Goal: Information Seeking & Learning: Learn about a topic

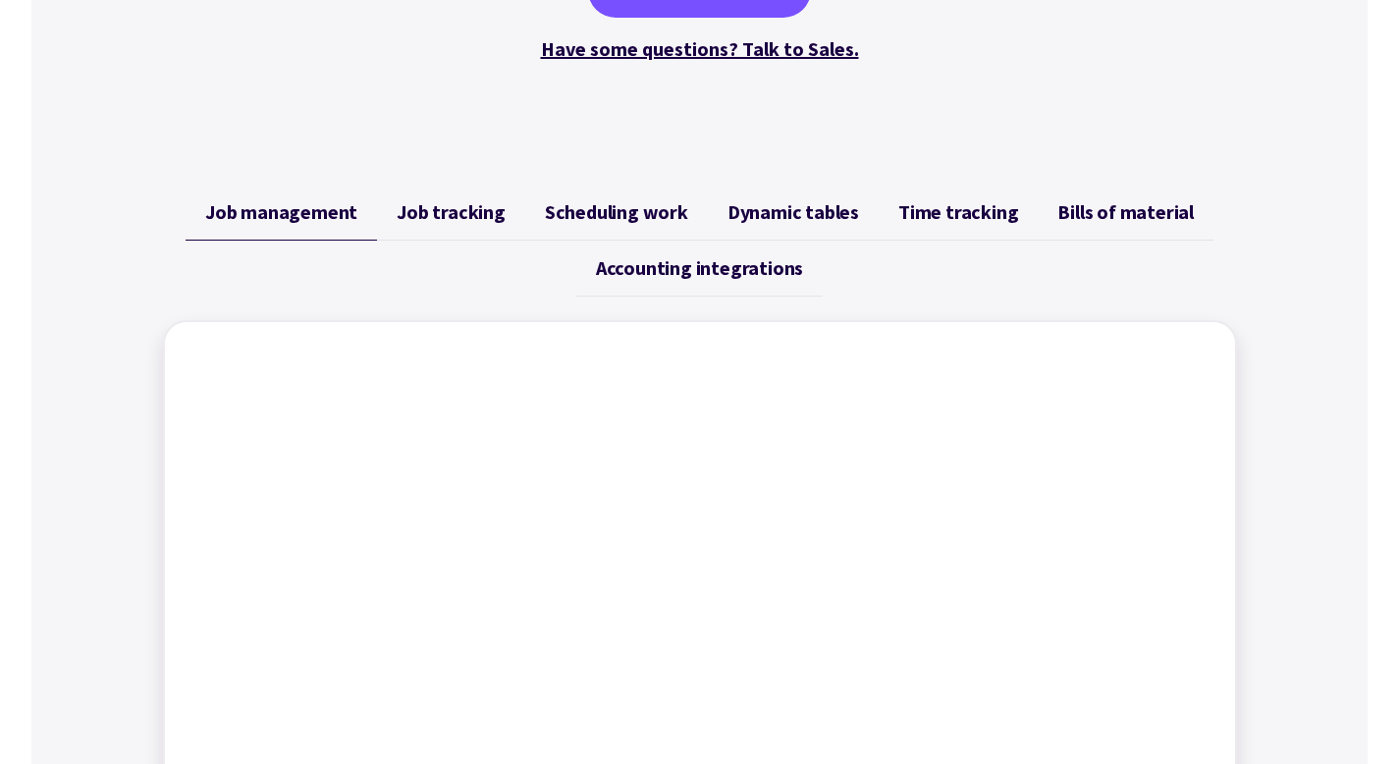
scroll to position [639, 0]
click at [470, 219] on span "Job tracking" at bounding box center [451, 213] width 109 height 24
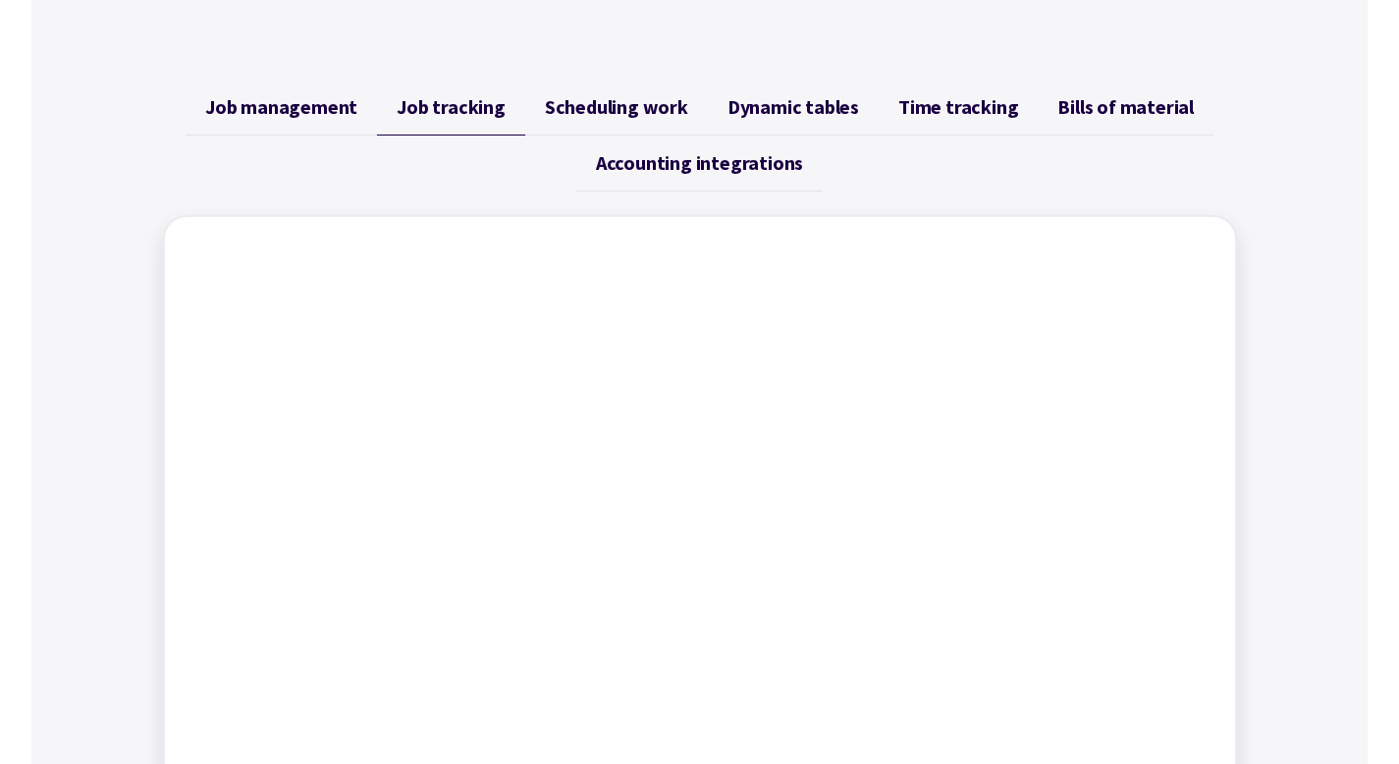
scroll to position [744, 0]
click at [571, 124] on link "Scheduling work" at bounding box center [616, 108] width 183 height 56
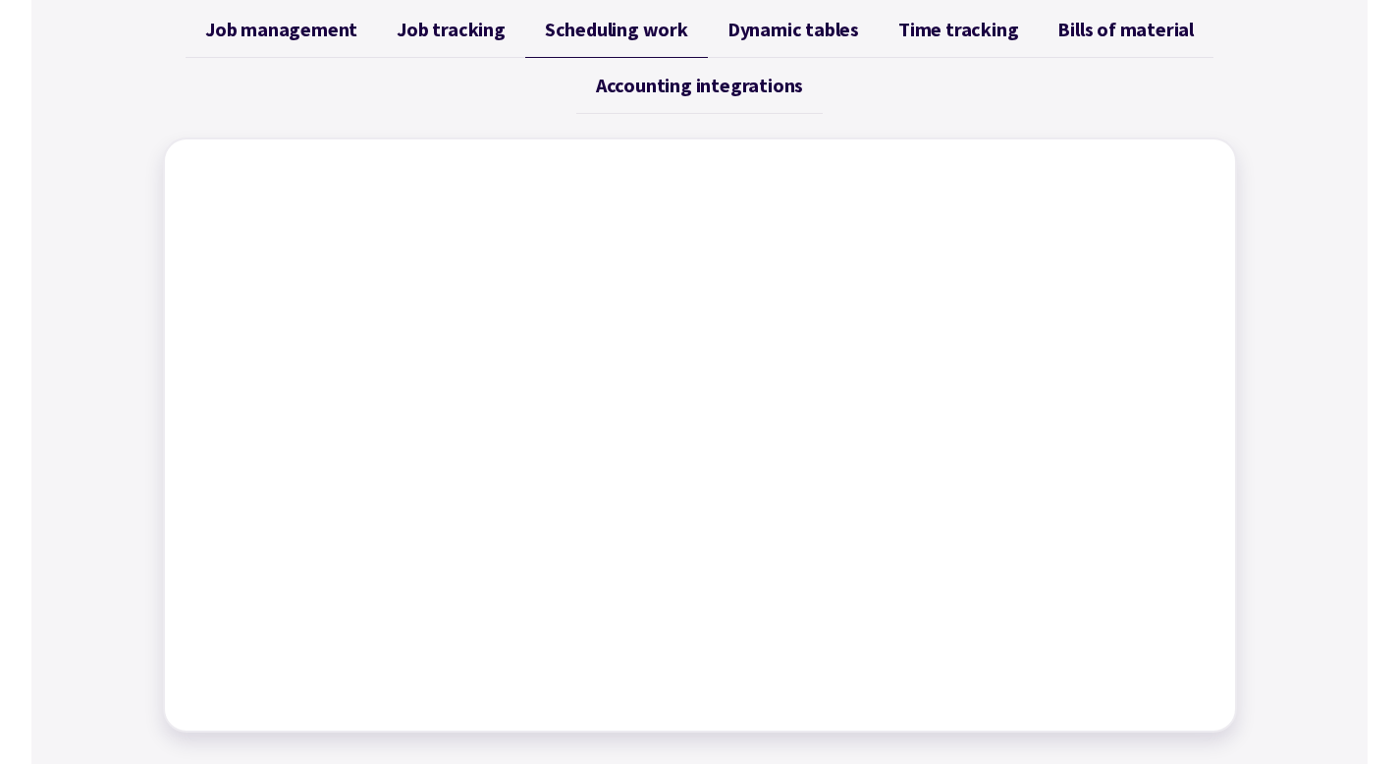
scroll to position [827, 0]
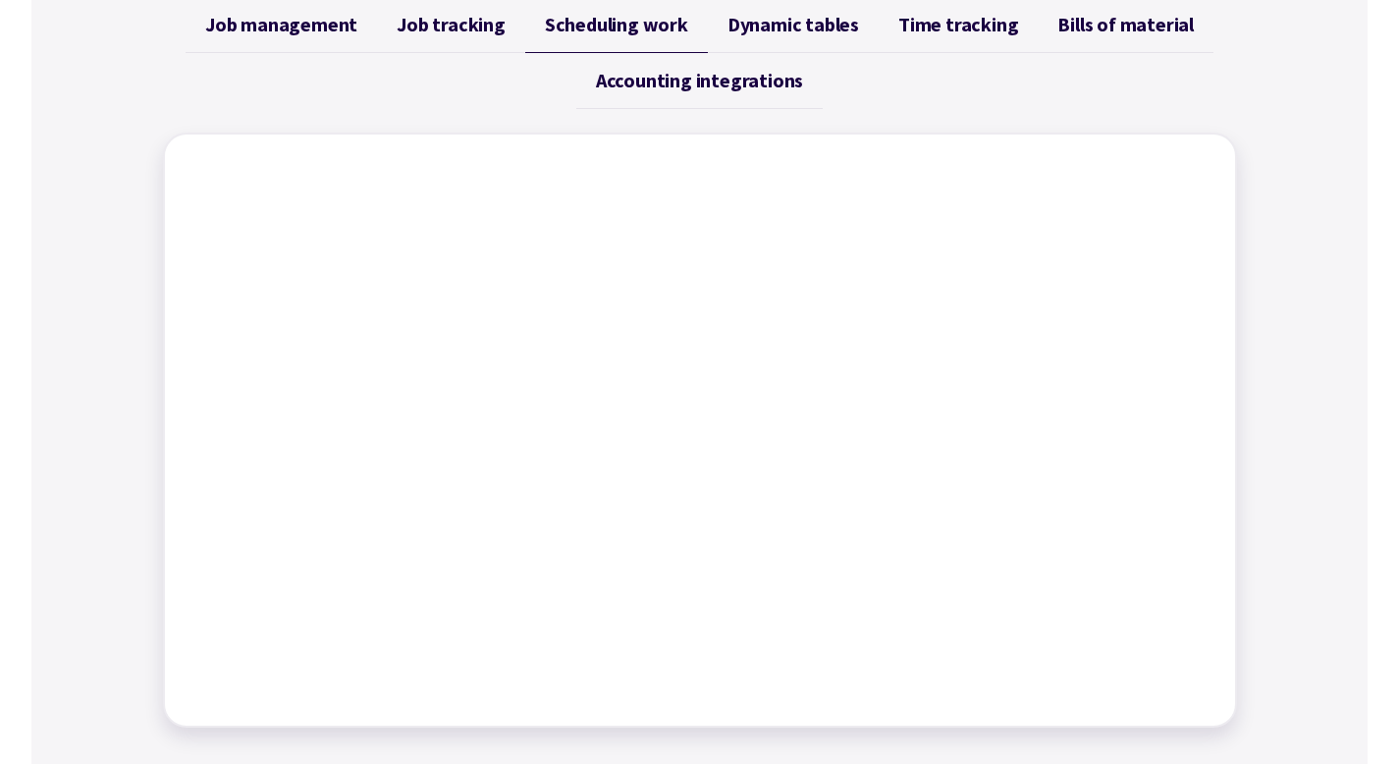
click at [801, 39] on link "Dynamic tables" at bounding box center [793, 25] width 171 height 56
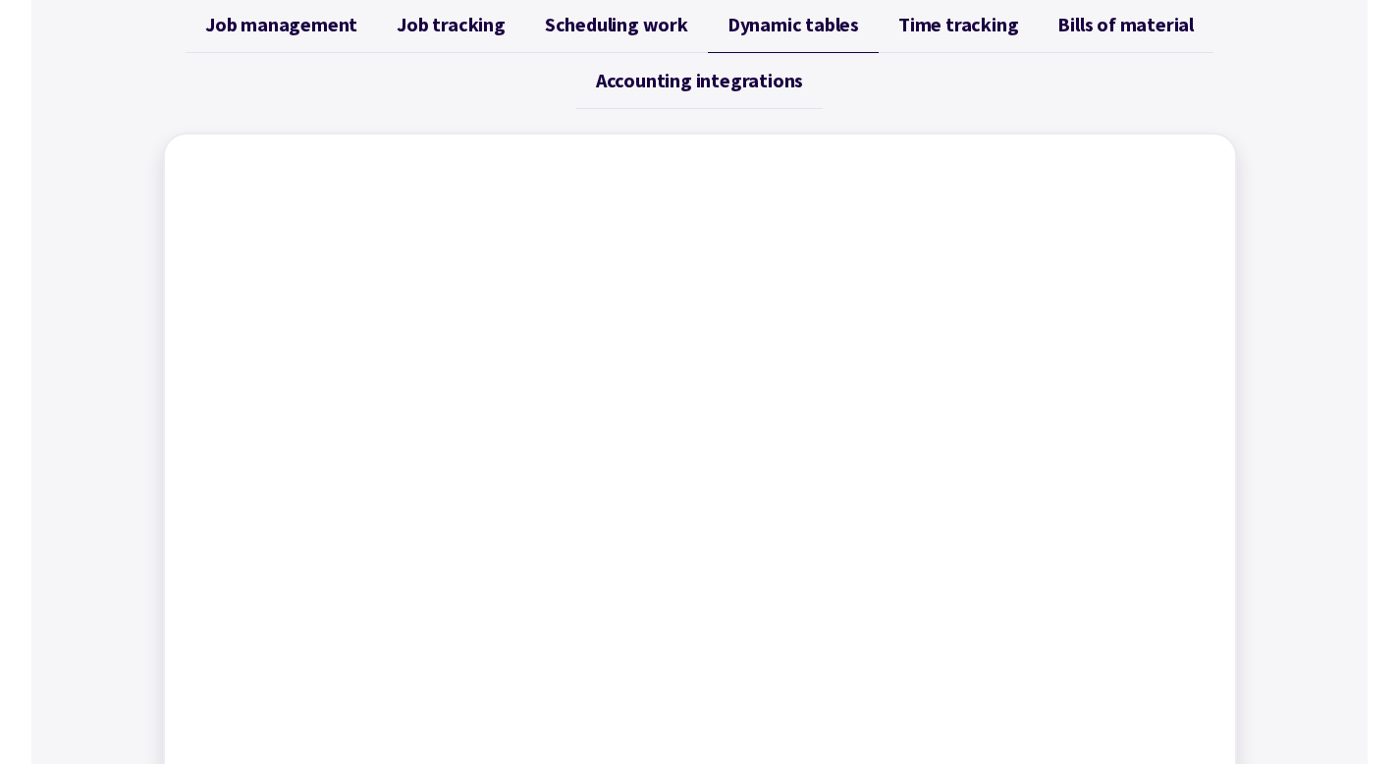
click at [962, 27] on span "Time tracking" at bounding box center [958, 25] width 120 height 24
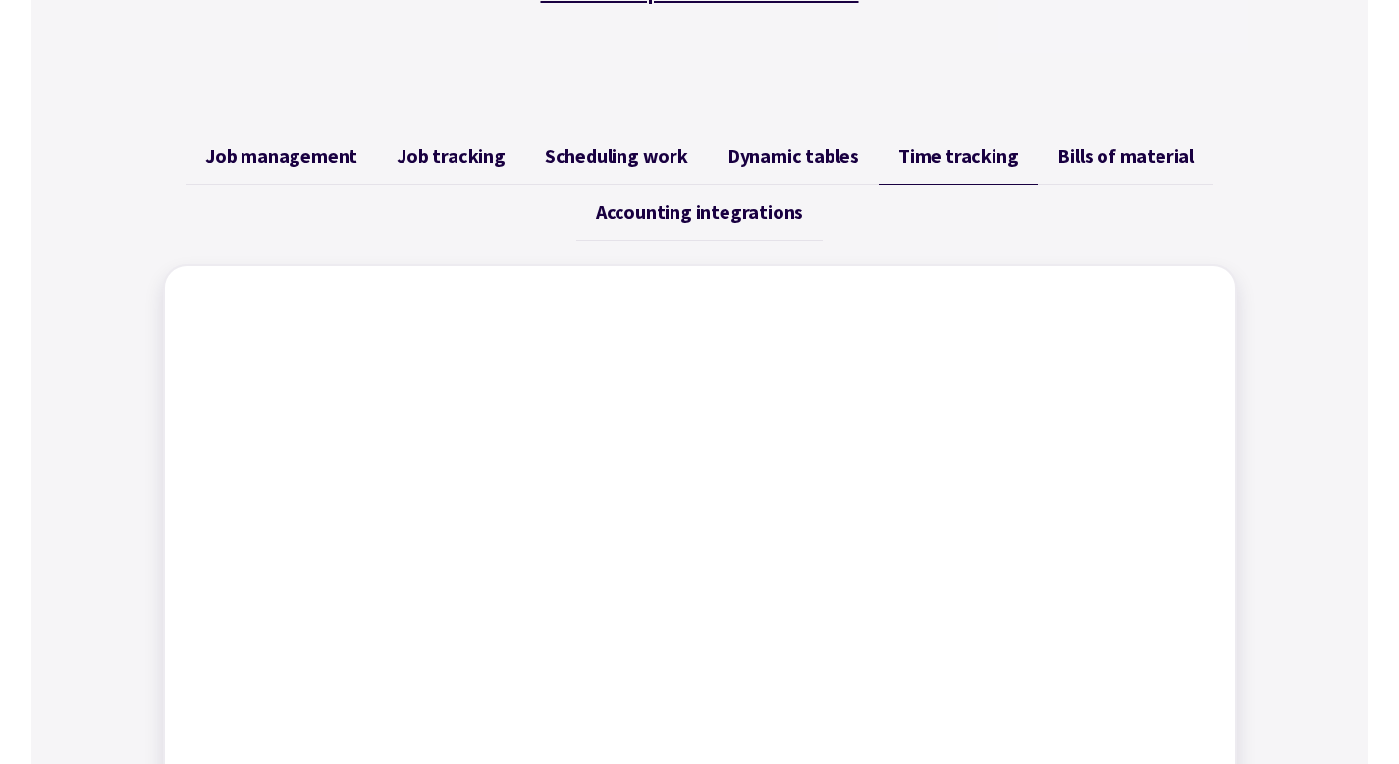
scroll to position [625, 0]
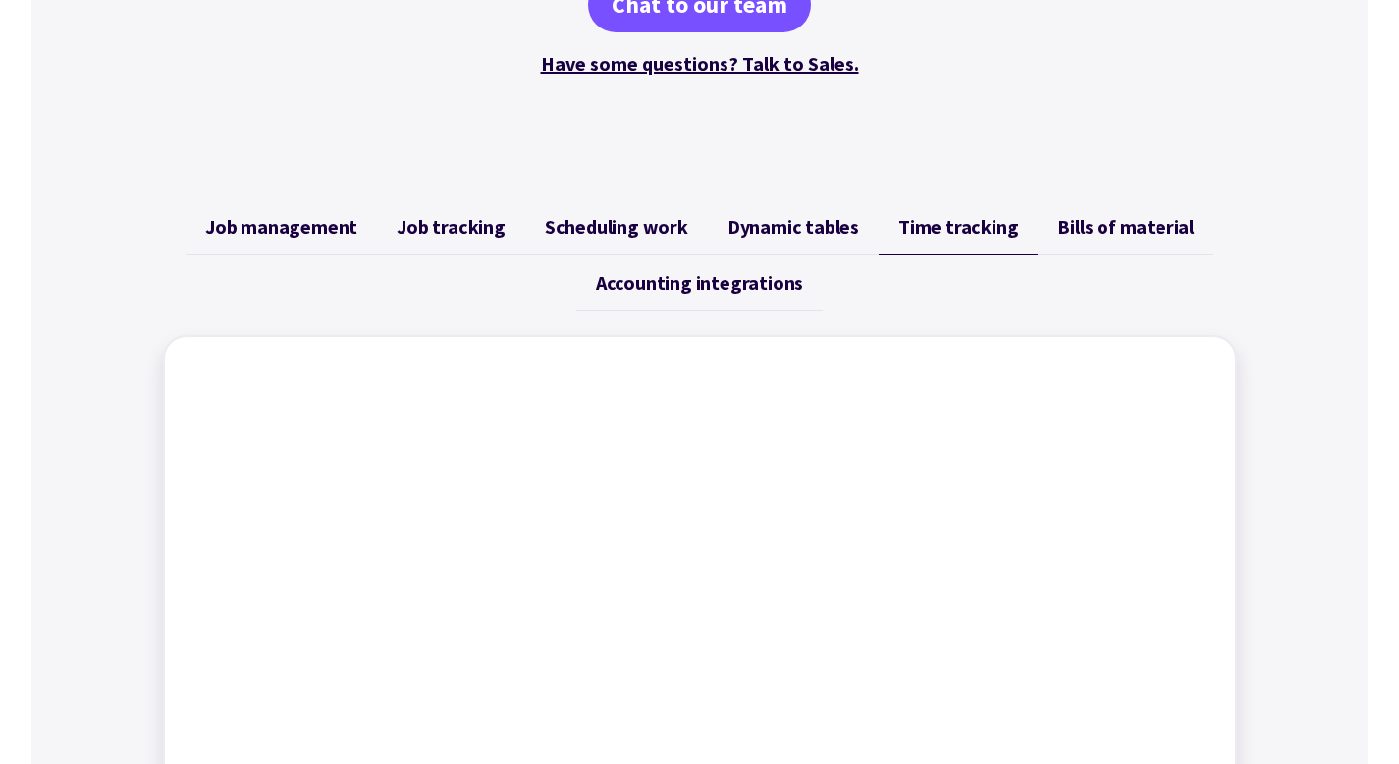
click at [1141, 224] on span "Bills of material" at bounding box center [1125, 227] width 136 height 24
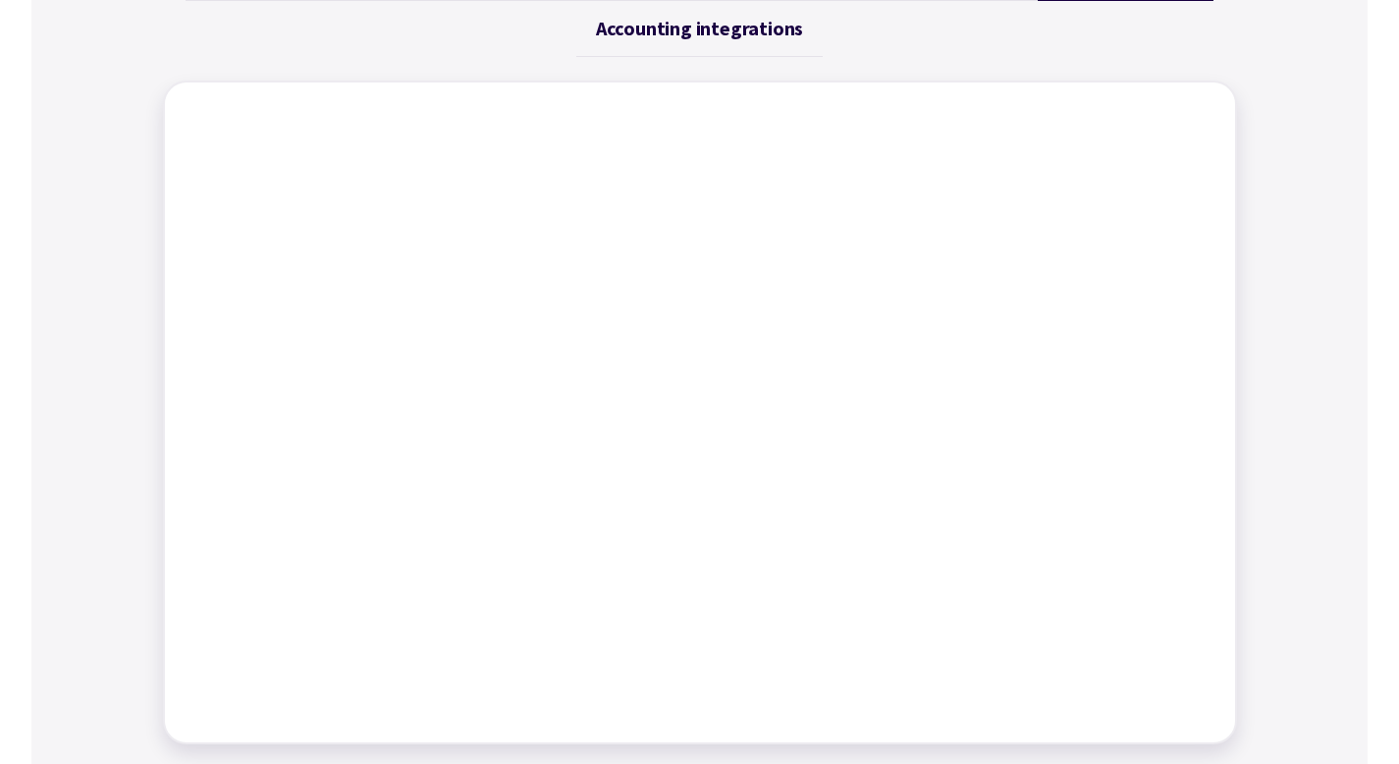
scroll to position [880, 0]
click at [685, 44] on link "Accounting integrations" at bounding box center [699, 28] width 246 height 56
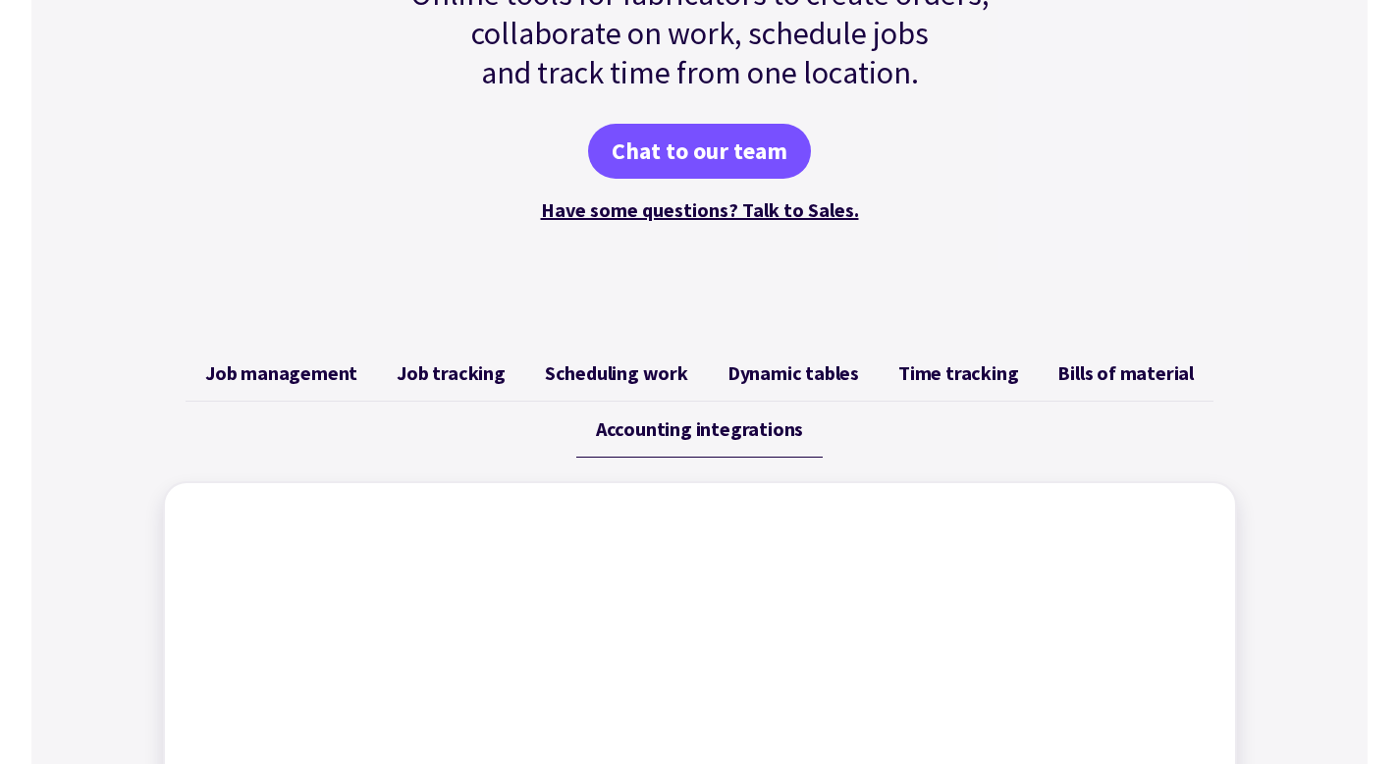
scroll to position [0, 0]
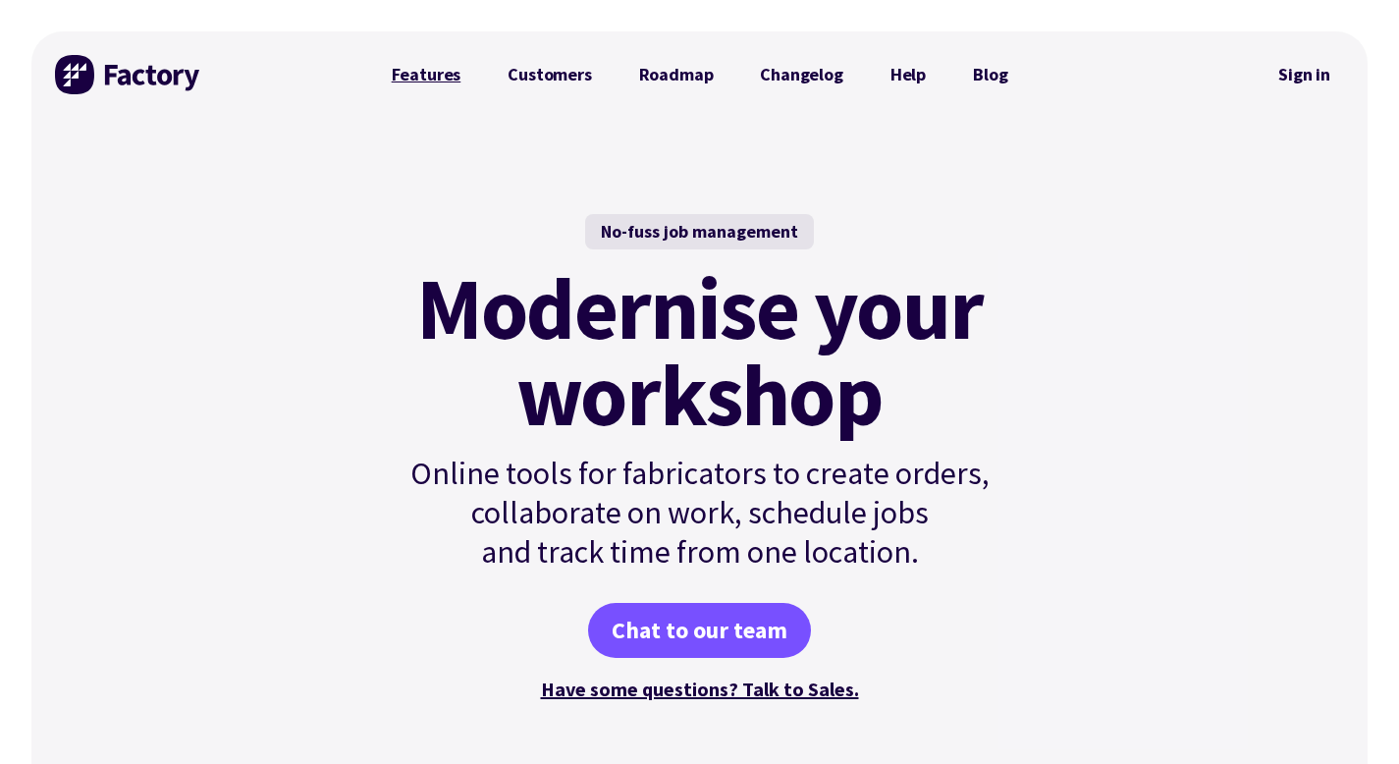
click at [437, 73] on link "Features" at bounding box center [426, 74] width 117 height 39
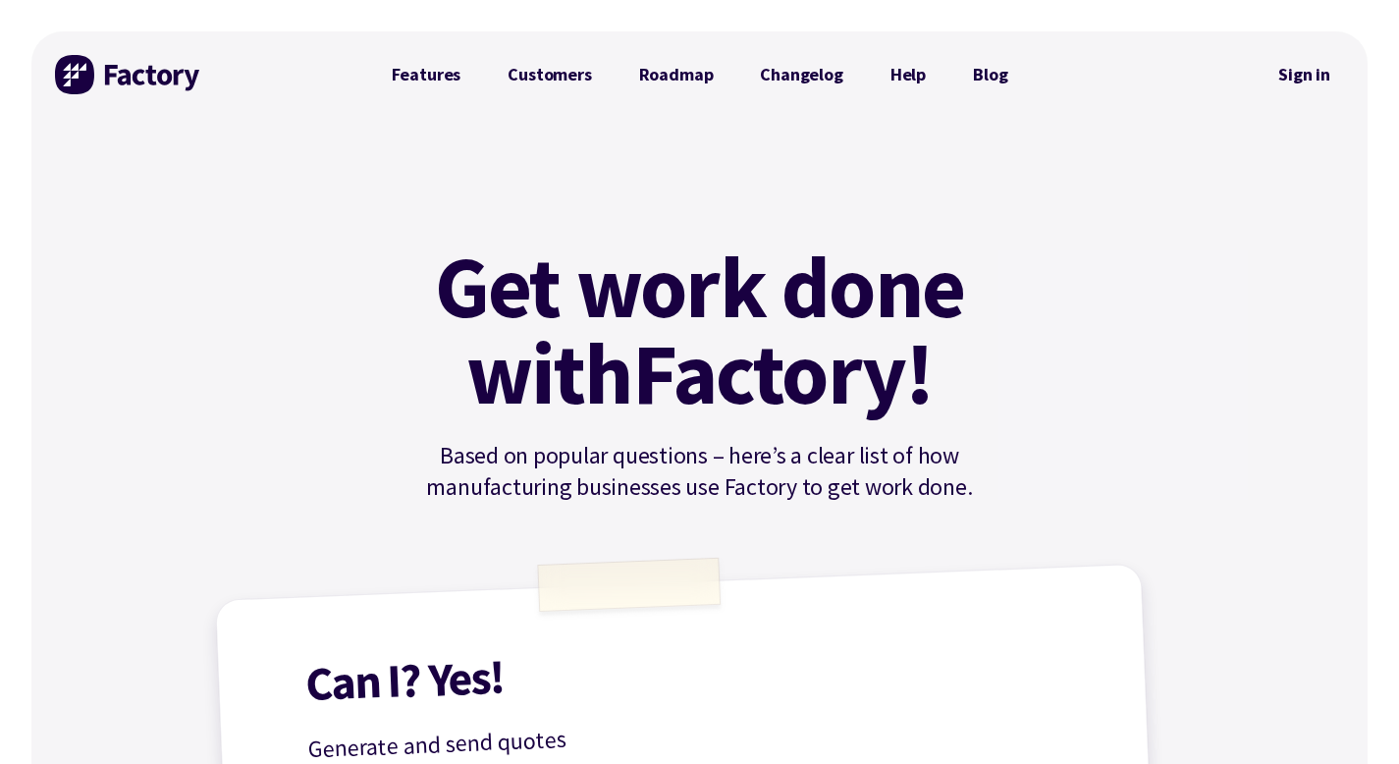
click at [185, 73] on img at bounding box center [128, 74] width 147 height 39
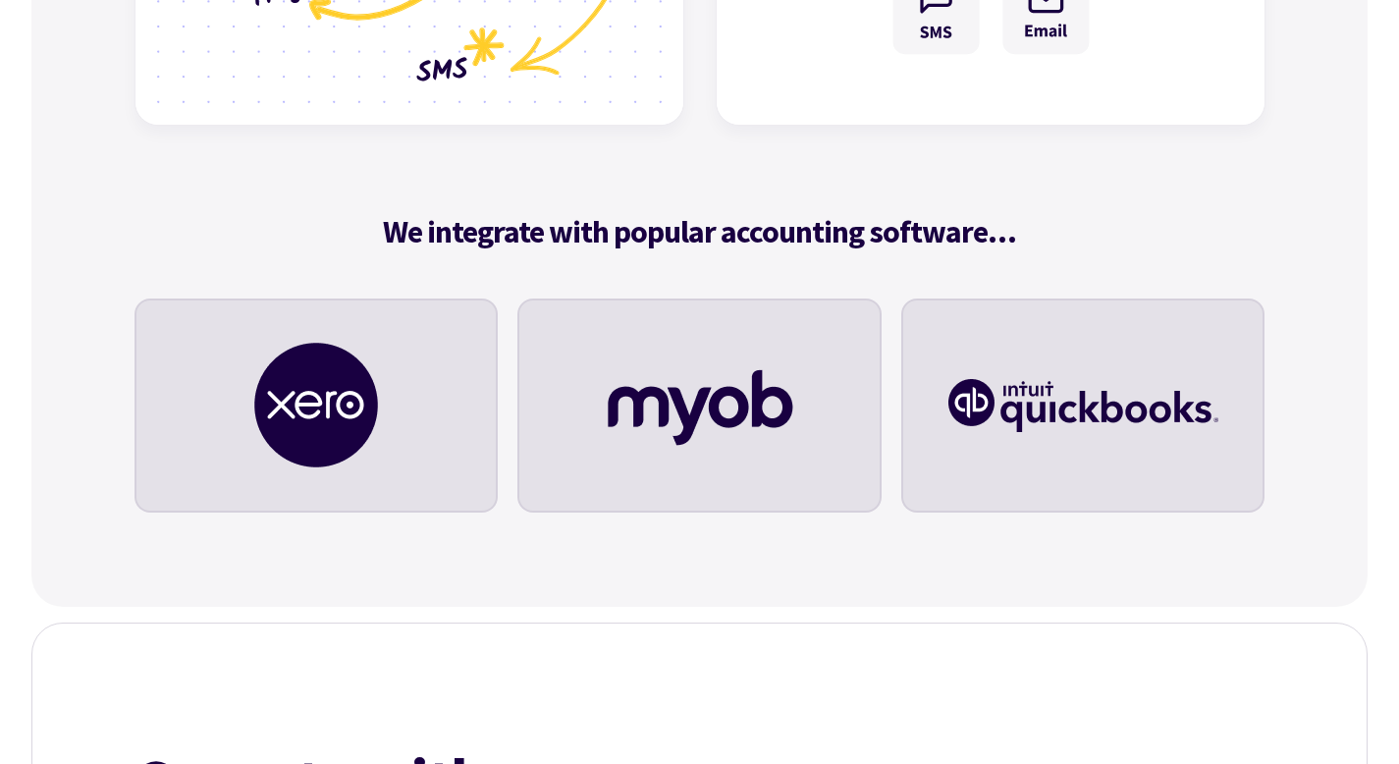
scroll to position [6110, 0]
